Goal: Information Seeking & Learning: Learn about a topic

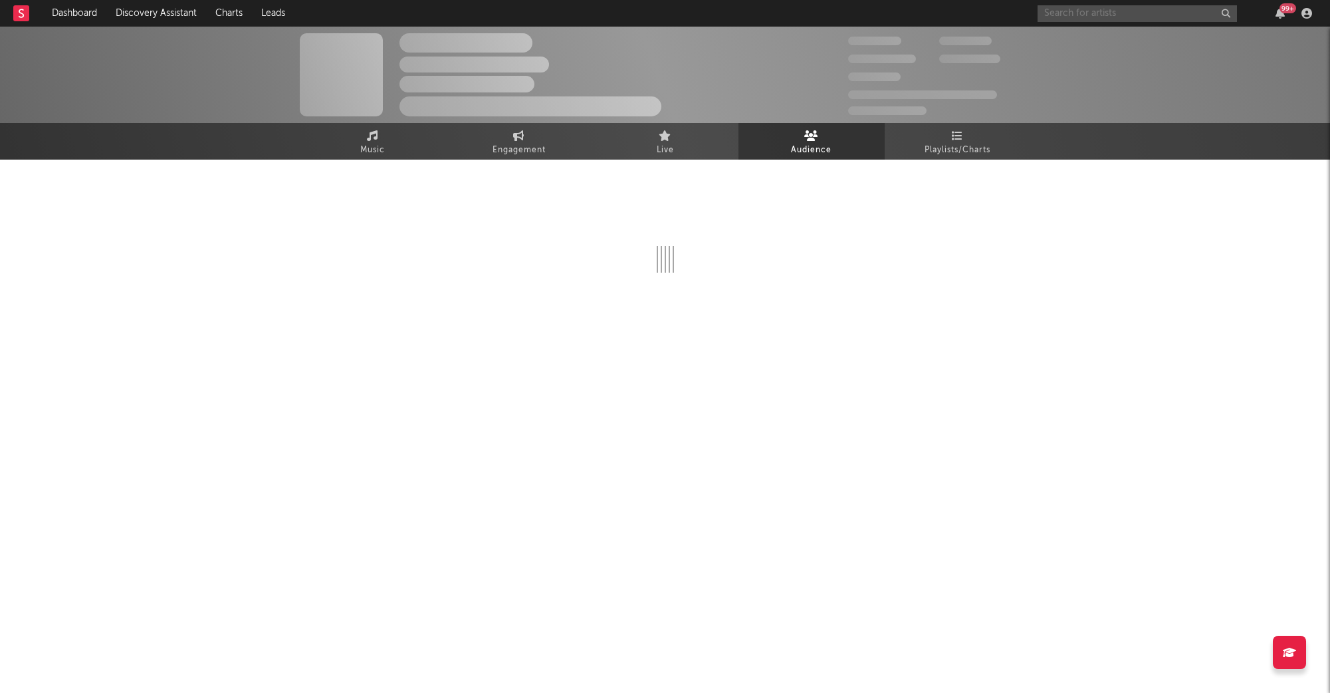
click at [1100, 13] on input "text" at bounding box center [1137, 13] width 199 height 17
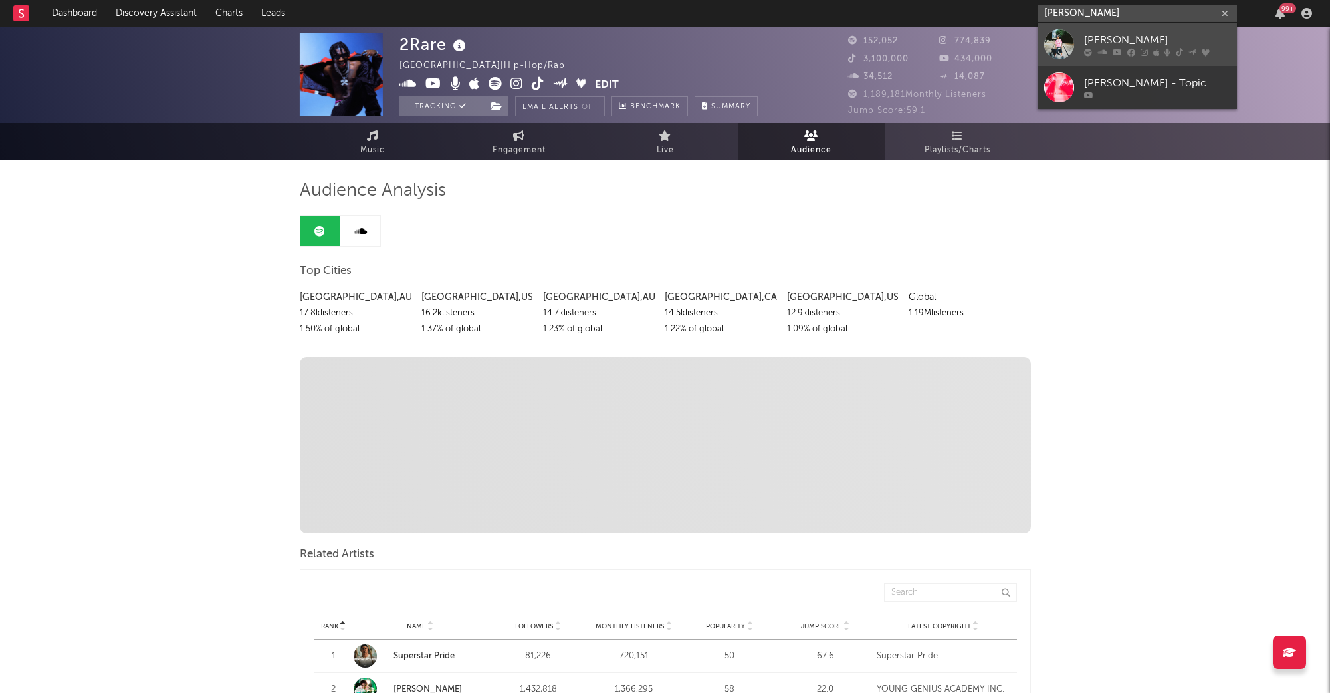
type input "[PERSON_NAME]"
click at [1084, 41] on div "[PERSON_NAME]" at bounding box center [1157, 40] width 146 height 16
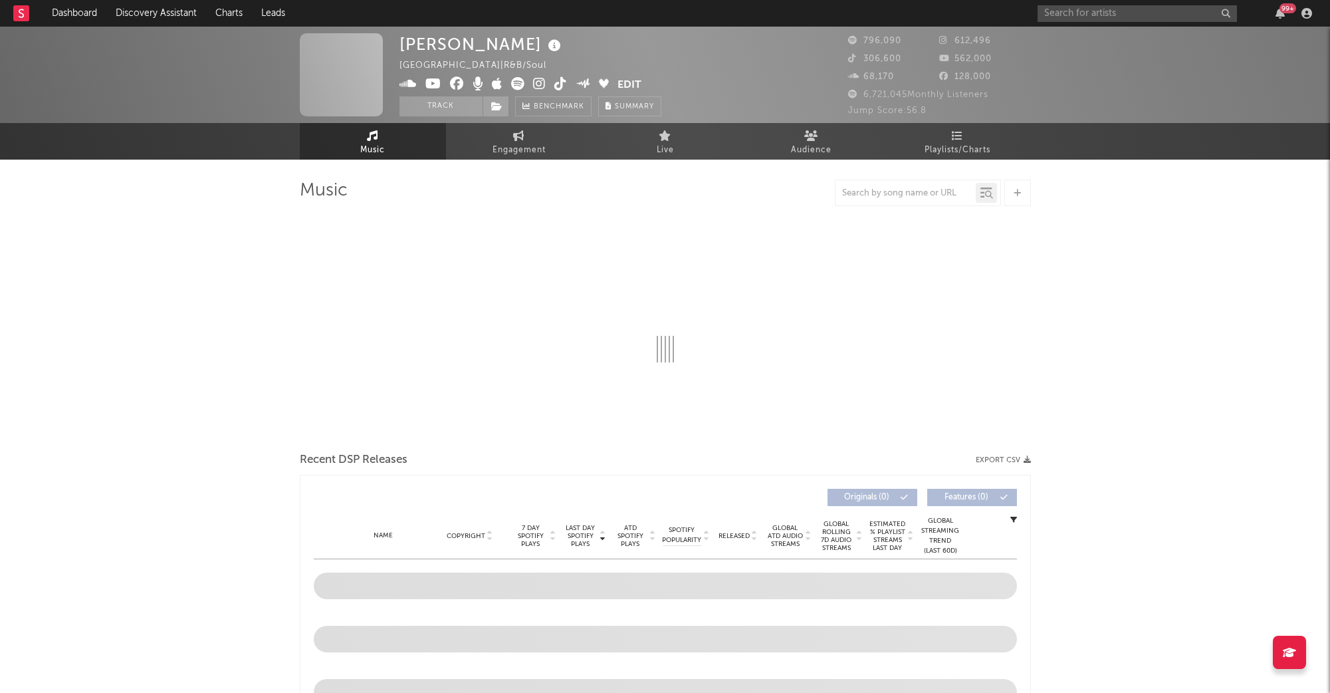
select select "6m"
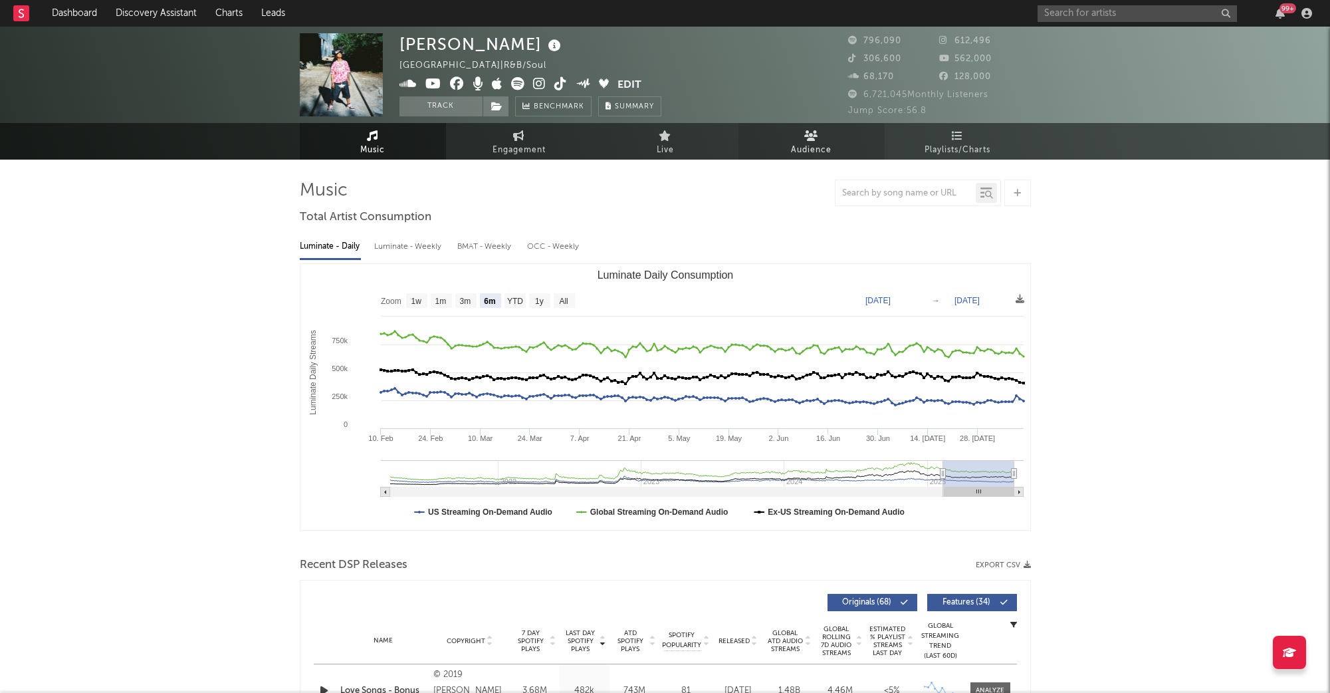
click at [818, 138] on link "Audience" at bounding box center [812, 141] width 146 height 37
